Goal: Task Accomplishment & Management: Use online tool/utility

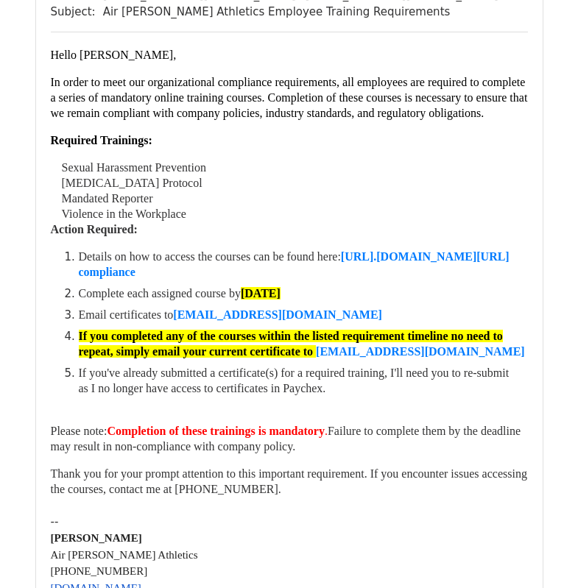
scroll to position [221, 0]
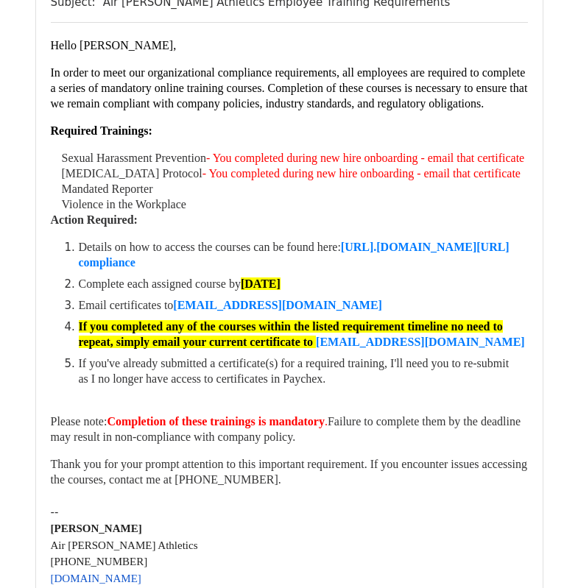
scroll to position [3458, 0]
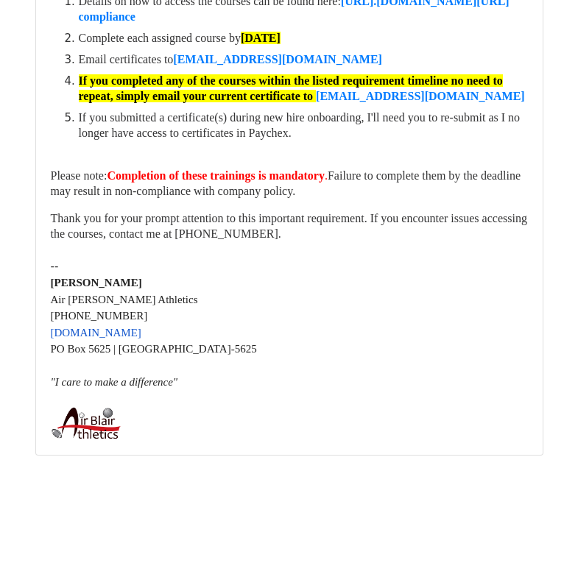
scroll to position [9984, 0]
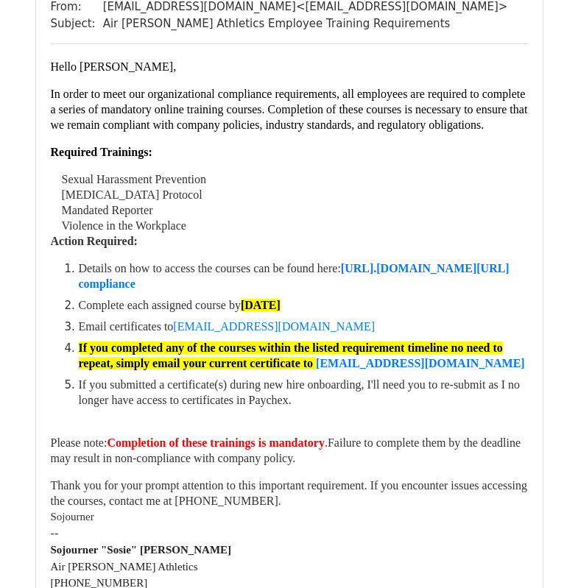
scroll to position [5886, 0]
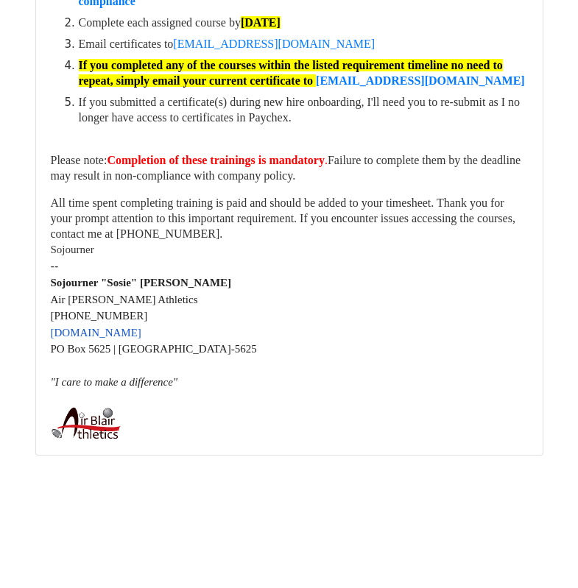
scroll to position [9819, 0]
